Goal: Transaction & Acquisition: Purchase product/service

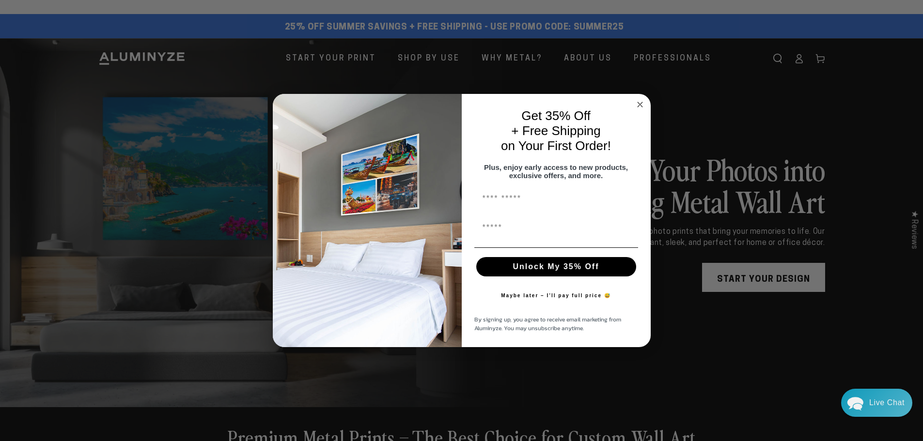
click at [635, 99] on circle "Close dialog" at bounding box center [639, 104] width 11 height 11
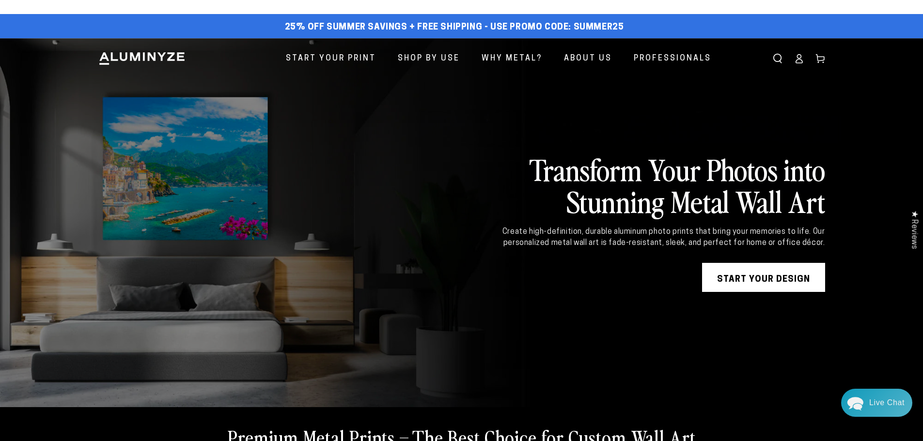
click at [735, 277] on link "START YOUR DESIGN" at bounding box center [763, 277] width 123 height 29
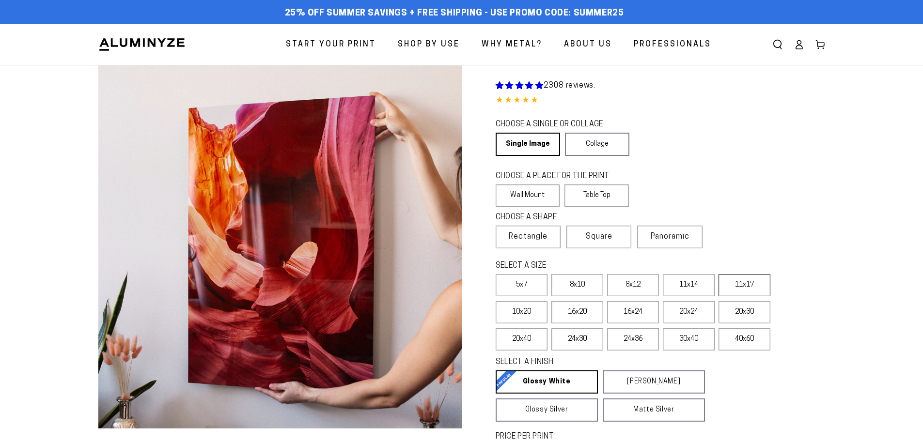
select select "**********"
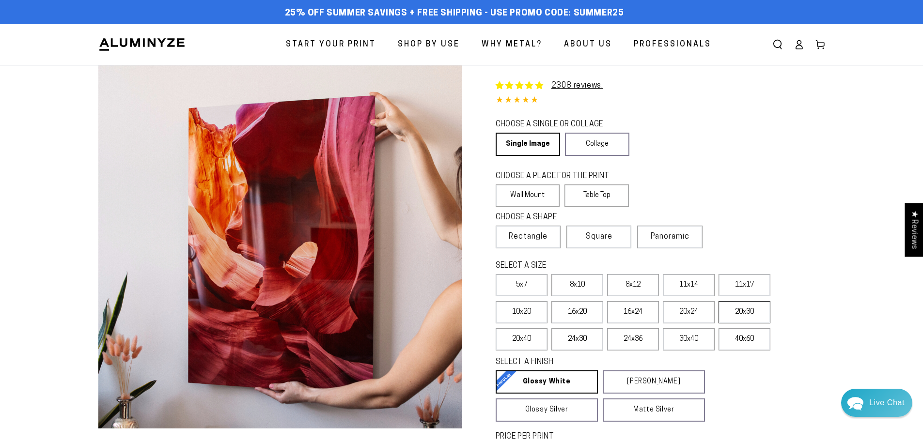
click at [745, 315] on label "20x30" at bounding box center [744, 312] width 52 height 22
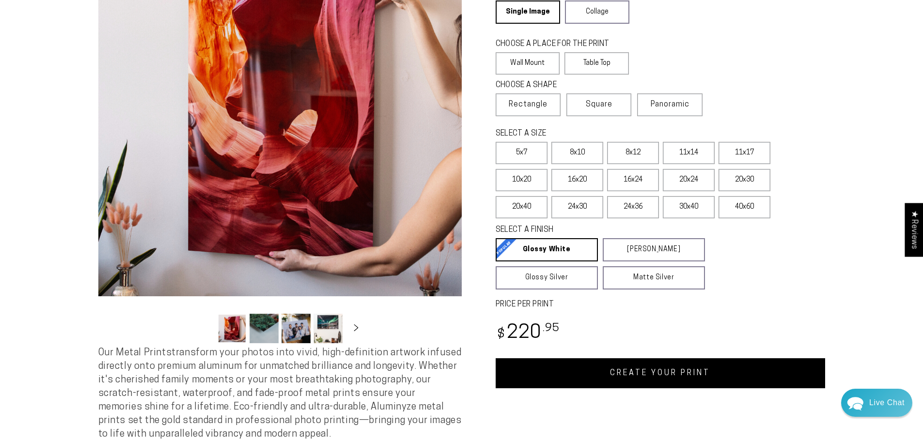
scroll to position [145, 0]
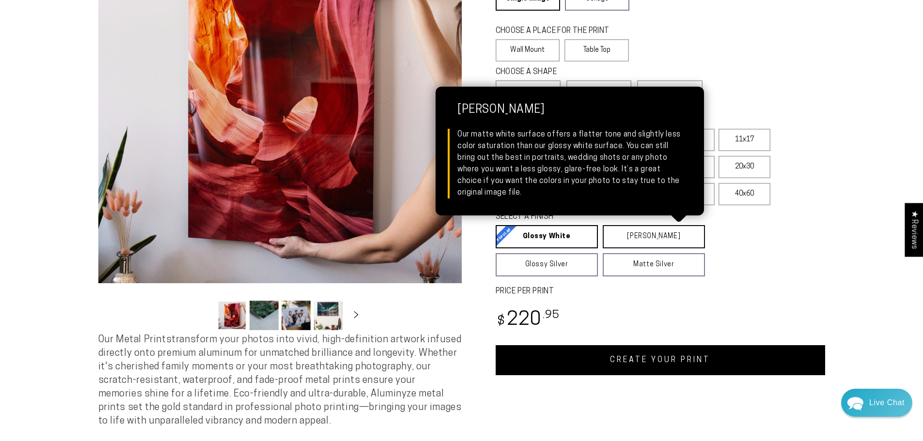
click at [657, 241] on link "Matte White Matte White Our matte white surface offers a flatter tone and sligh…" at bounding box center [654, 236] width 102 height 23
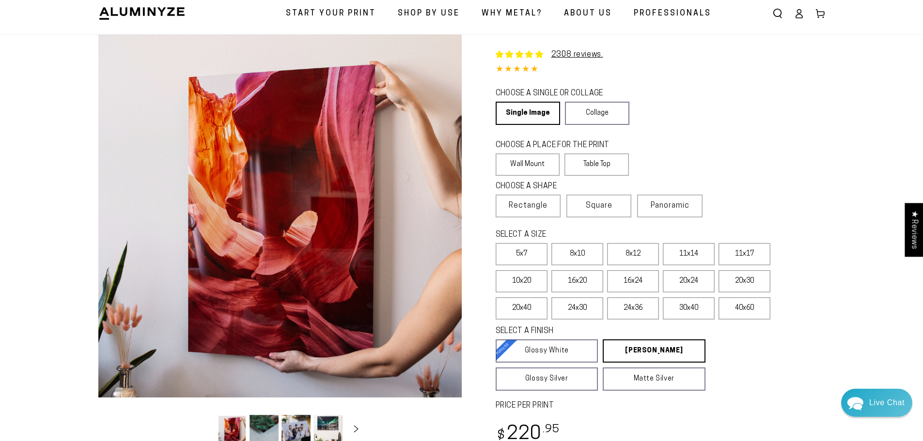
scroll to position [48, 0]
